Goal: Task Accomplishment & Management: Use online tool/utility

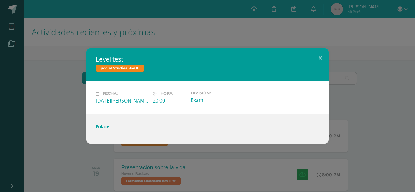
scroll to position [33, 0]
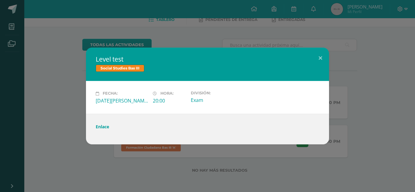
click at [80, 94] on div "Level test Social Studies Bas III Fecha: [DATE][PERSON_NAME] Hora: 20:00 Divisi…" at bounding box center [207, 96] width 410 height 96
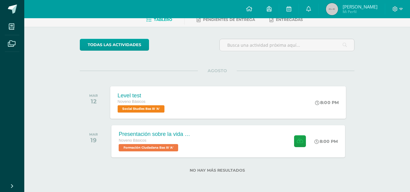
click at [186, 93] on div "Level test Noveno Básicos Social Studies Bas III 'A' 8:00 PM Level test Social …" at bounding box center [228, 102] width 236 height 32
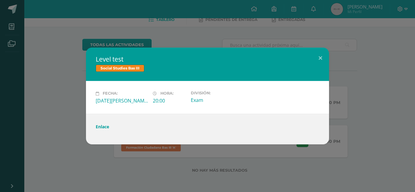
click at [76, 91] on div "Level test Social Studies Bas III Fecha: [DATE][PERSON_NAME] Hora: 20:00 Divisi…" at bounding box center [207, 96] width 410 height 96
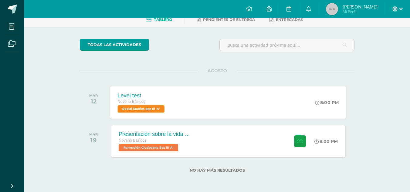
click at [179, 86] on div "Level test Noveno Básicos Social Studies Bas III 'A' 8:00 PM Level test Social …" at bounding box center [228, 102] width 236 height 32
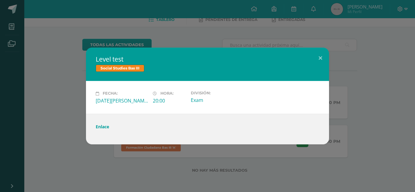
click at [180, 89] on div "Fecha: [DATE][PERSON_NAME] Hora: 20:00 División: Exam" at bounding box center [207, 97] width 243 height 32
click at [324, 58] on button at bounding box center [319, 58] width 17 height 21
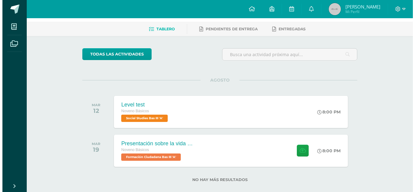
scroll to position [24, 0]
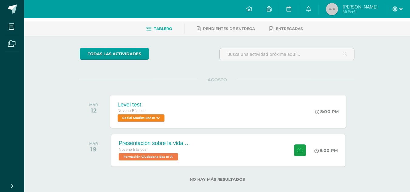
click at [205, 115] on div "Level test Noveno Básicos Social Studies Bas III 'A' 8:00 PM Level test Social …" at bounding box center [228, 111] width 236 height 32
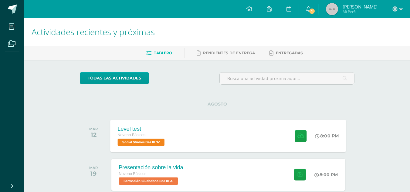
click at [219, 127] on div "Level test Noveno Básicos Social Studies Bas III 'A' 8:00 PM Level test Social …" at bounding box center [228, 136] width 236 height 32
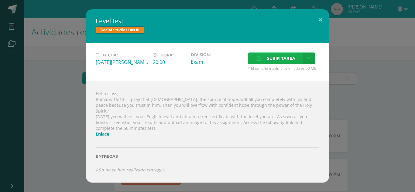
click at [283, 61] on span "Subir tarea" at bounding box center [281, 58] width 28 height 11
click at [0, 0] on input "Subir tarea" at bounding box center [0, 0] width 0 height 0
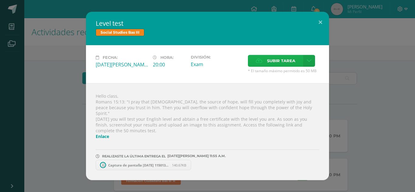
click at [277, 62] on span "Subir tarea" at bounding box center [281, 60] width 28 height 11
click at [0, 0] on input "Subir tarea" at bounding box center [0, 0] width 0 height 0
click at [317, 27] on button at bounding box center [319, 22] width 17 height 21
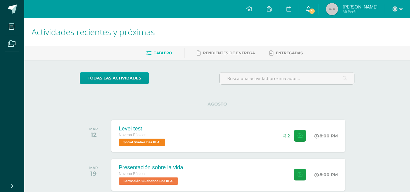
click at [315, 13] on span "1" at bounding box center [312, 11] width 7 height 7
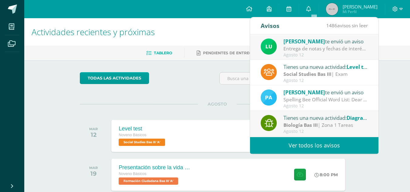
click at [317, 48] on div "Entrega de notas y fechas de interés: Buenos días estimada comunidad. Espero qu…" at bounding box center [325, 48] width 84 height 7
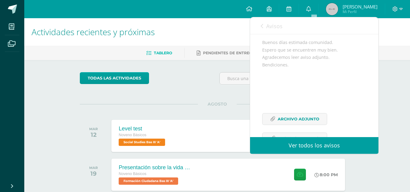
scroll to position [50, 0]
click at [313, 125] on span "Archivo Adjunto" at bounding box center [299, 119] width 42 height 11
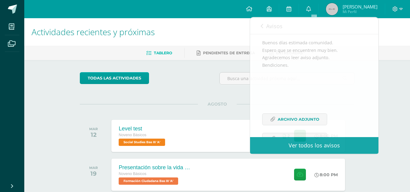
click at [169, 63] on div "todas las Actividades No tienes actividades Échale un vistazo a los demás perío…" at bounding box center [217, 142] width 299 height 165
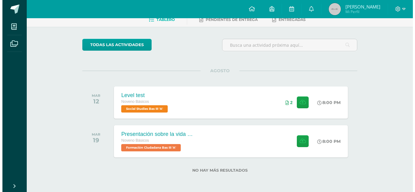
scroll to position [0, 0]
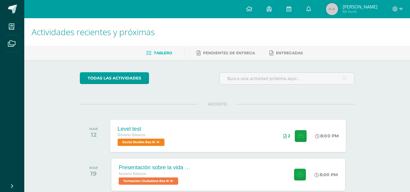
click at [175, 144] on div "Level test Noveno Básicos Social Studies Bas III 'A' 8:00 PM 2 Level test Socia…" at bounding box center [228, 136] width 236 height 32
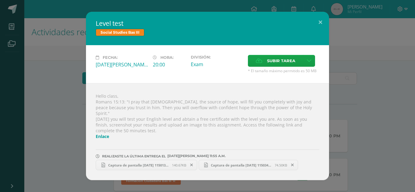
click at [104, 134] on link "Enlace" at bounding box center [102, 137] width 13 height 6
click at [104, 136] on link "Enlace" at bounding box center [102, 137] width 13 height 6
